Goal: Task Accomplishment & Management: Manage account settings

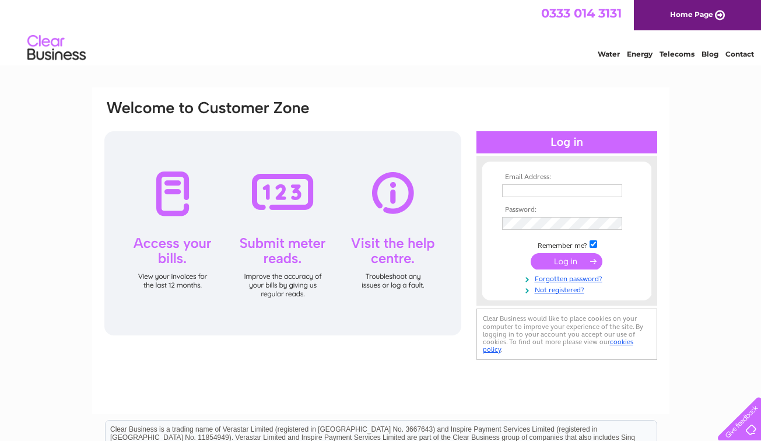
type input "info@littleimpressionsdaynursery.co.uk"
click at [560, 256] on input "submit" at bounding box center [567, 261] width 72 height 16
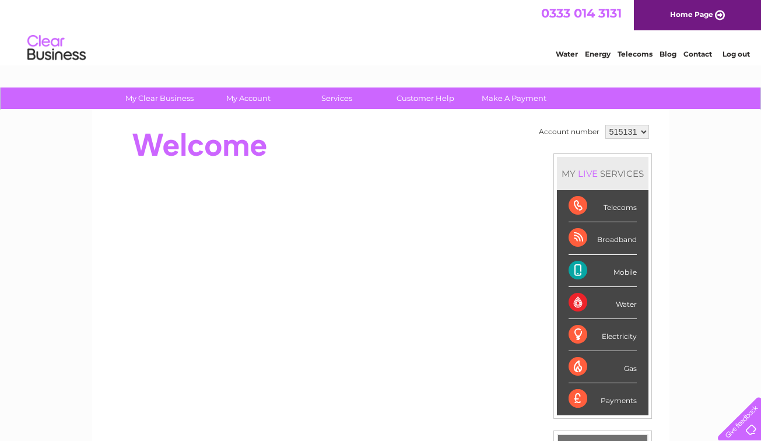
click at [234, 100] on link "My Account" at bounding box center [248, 98] width 96 height 22
click at [236, 97] on link "My Account" at bounding box center [248, 98] width 96 height 22
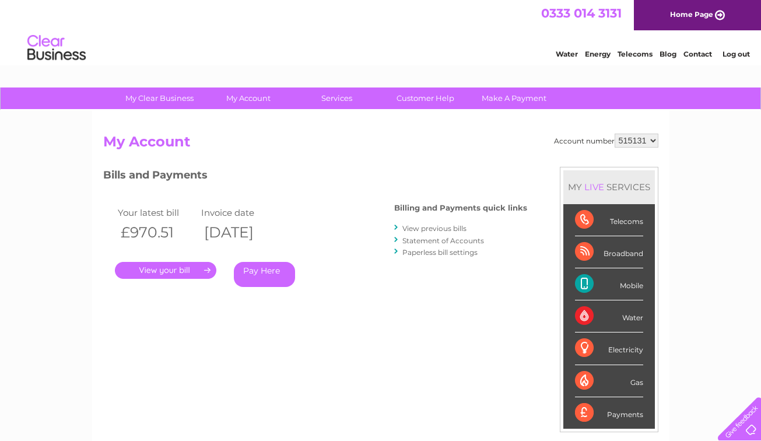
click at [167, 270] on link "." at bounding box center [165, 270] width 101 height 17
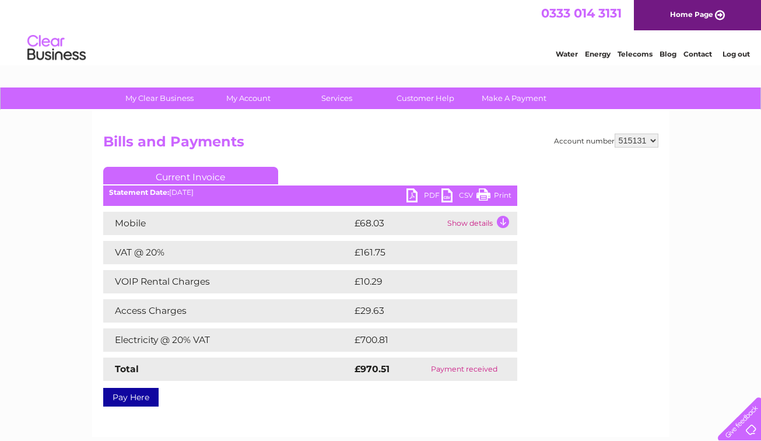
click at [415, 192] on link "PDF" at bounding box center [423, 196] width 35 height 17
